Goal: Information Seeking & Learning: Understand process/instructions

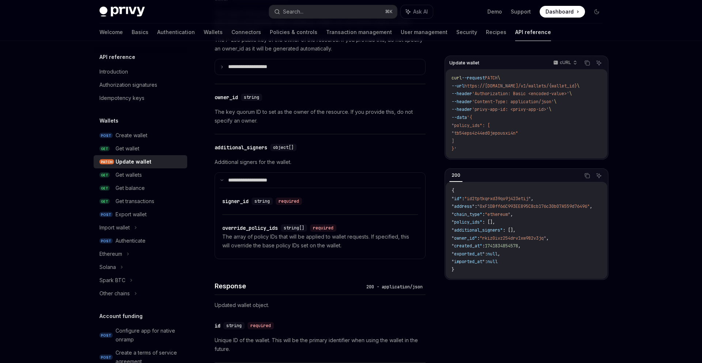
scroll to position [30, 0]
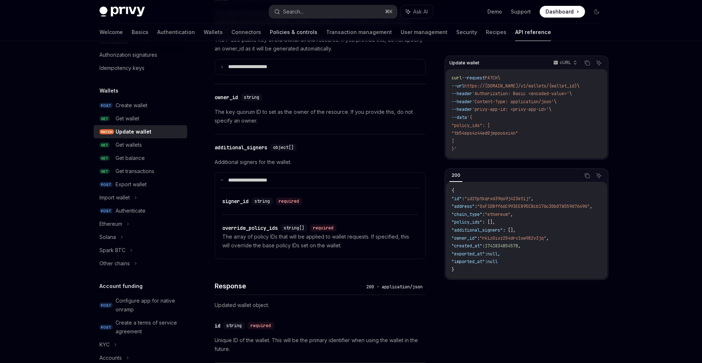
click at [270, 31] on link "Policies & controls" at bounding box center [294, 32] width 48 height 18
type textarea "*"
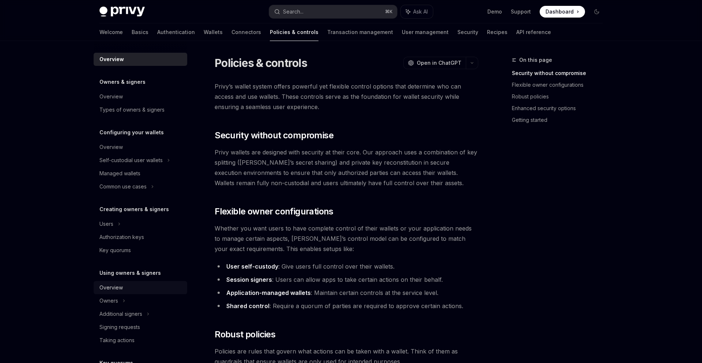
scroll to position [152, 0]
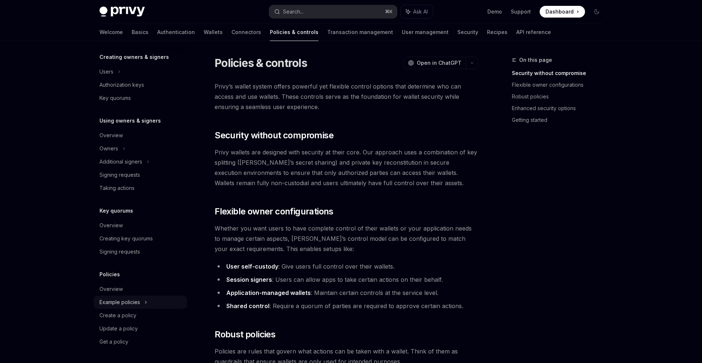
click at [140, 12] on div "Example policies" at bounding box center [130, 8] width 63 height 9
click at [138, 316] on div "Ethereum examples" at bounding box center [128, 315] width 48 height 9
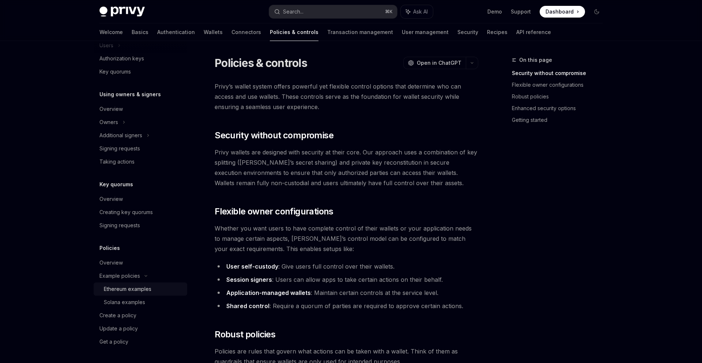
click at [144, 293] on div "Ethereum examples" at bounding box center [128, 289] width 48 height 9
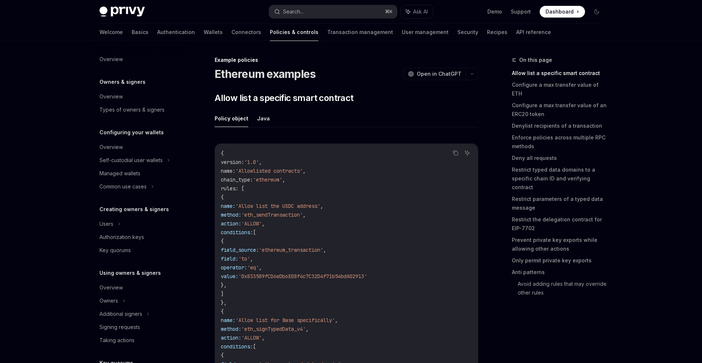
scroll to position [179, 0]
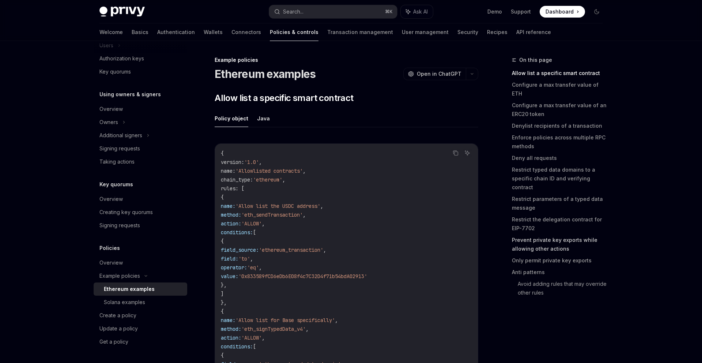
click at [542, 234] on link "Prevent private key exports while allowing other actions" at bounding box center [560, 244] width 97 height 20
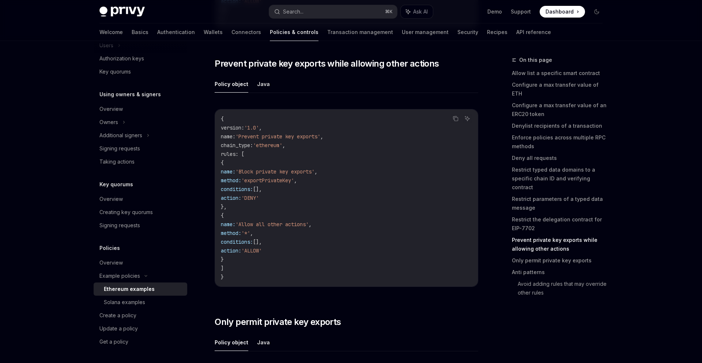
scroll to position [3273, 0]
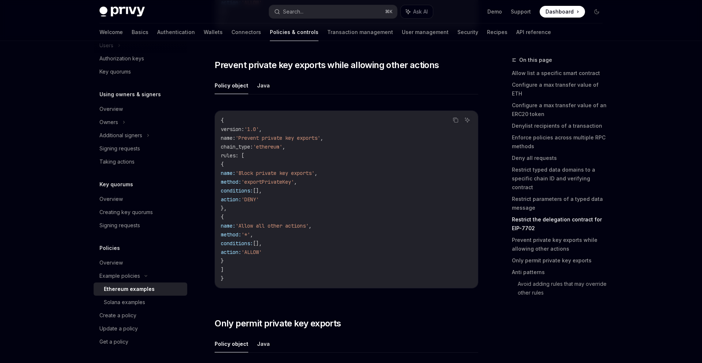
click at [301, 265] on code "{ version : '1.0' , name : 'Prevent private key exports' , chain_type : 'ethere…" at bounding box center [346, 199] width 251 height 167
drag, startPoint x: 293, startPoint y: 266, endPoint x: 210, endPoint y: 225, distance: 93.2
copy code "{ name: 'Allow all other actions' , method: '*' , conditions: [], action: 'ALLO…"
click at [335, 246] on code "{ version : '1.0' , name : 'Prevent private key exports' , chain_type : 'ethere…" at bounding box center [346, 199] width 251 height 167
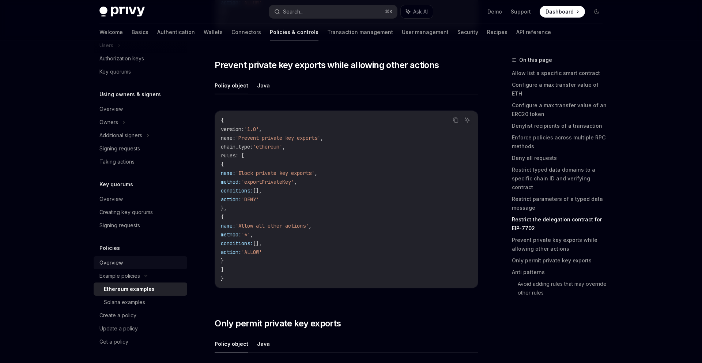
click at [122, 261] on div "Overview" at bounding box center [110, 262] width 23 height 9
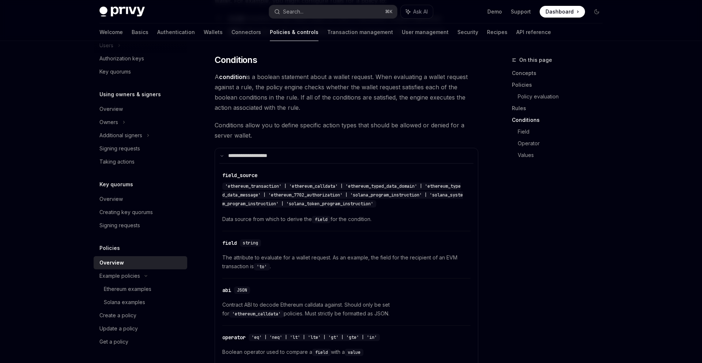
scroll to position [1443, 0]
click at [543, 228] on div "On this page Concepts Policies Policy evaluation Rules Conditions Field Operato…" at bounding box center [552, 209] width 111 height 307
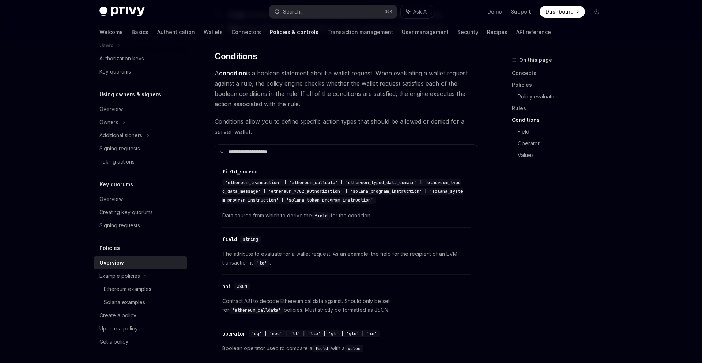
scroll to position [1476, 0]
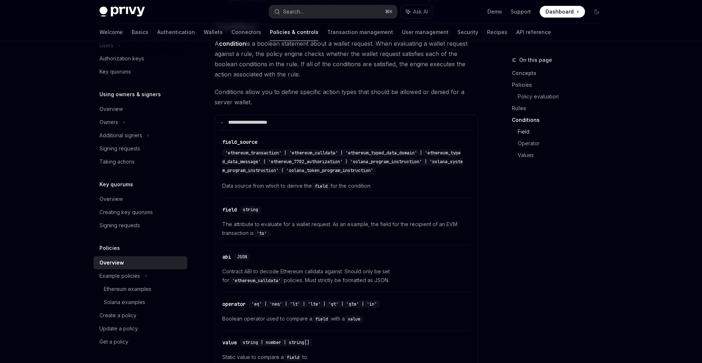
click at [525, 132] on link "Field" at bounding box center [563, 132] width 91 height 12
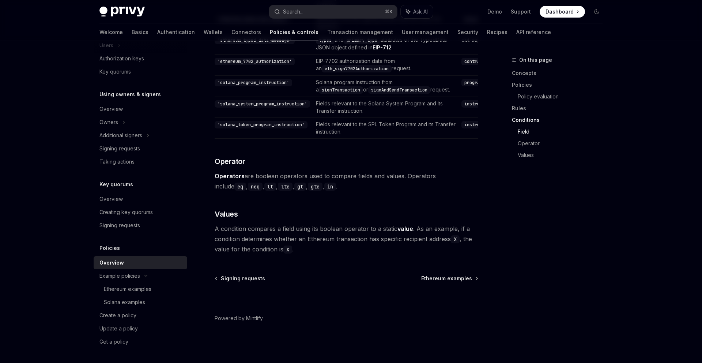
scroll to position [2135, 0]
click at [118, 283] on link "Ethereum examples" at bounding box center [141, 288] width 94 height 13
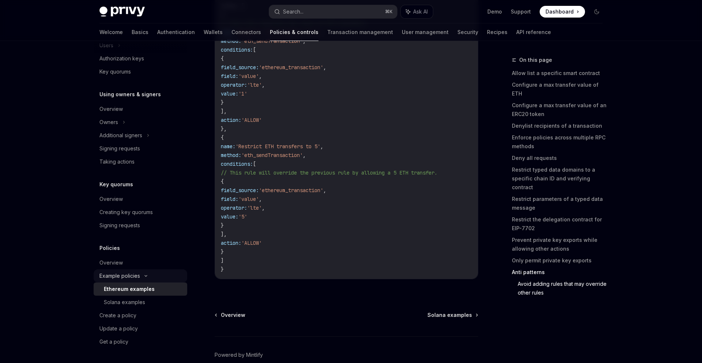
scroll to position [3955, 0]
click at [128, 306] on div "Solana examples" at bounding box center [124, 302] width 41 height 9
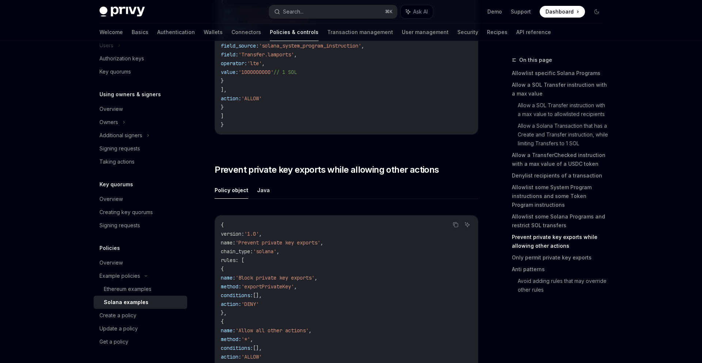
scroll to position [2424, 0]
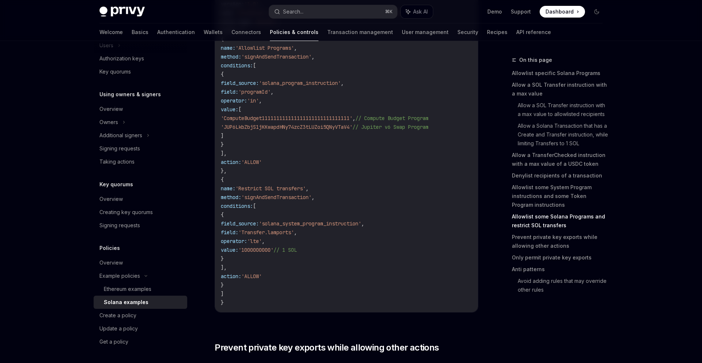
type textarea "*"
